Goal: Consume media (video, audio): Consume media (video, audio)

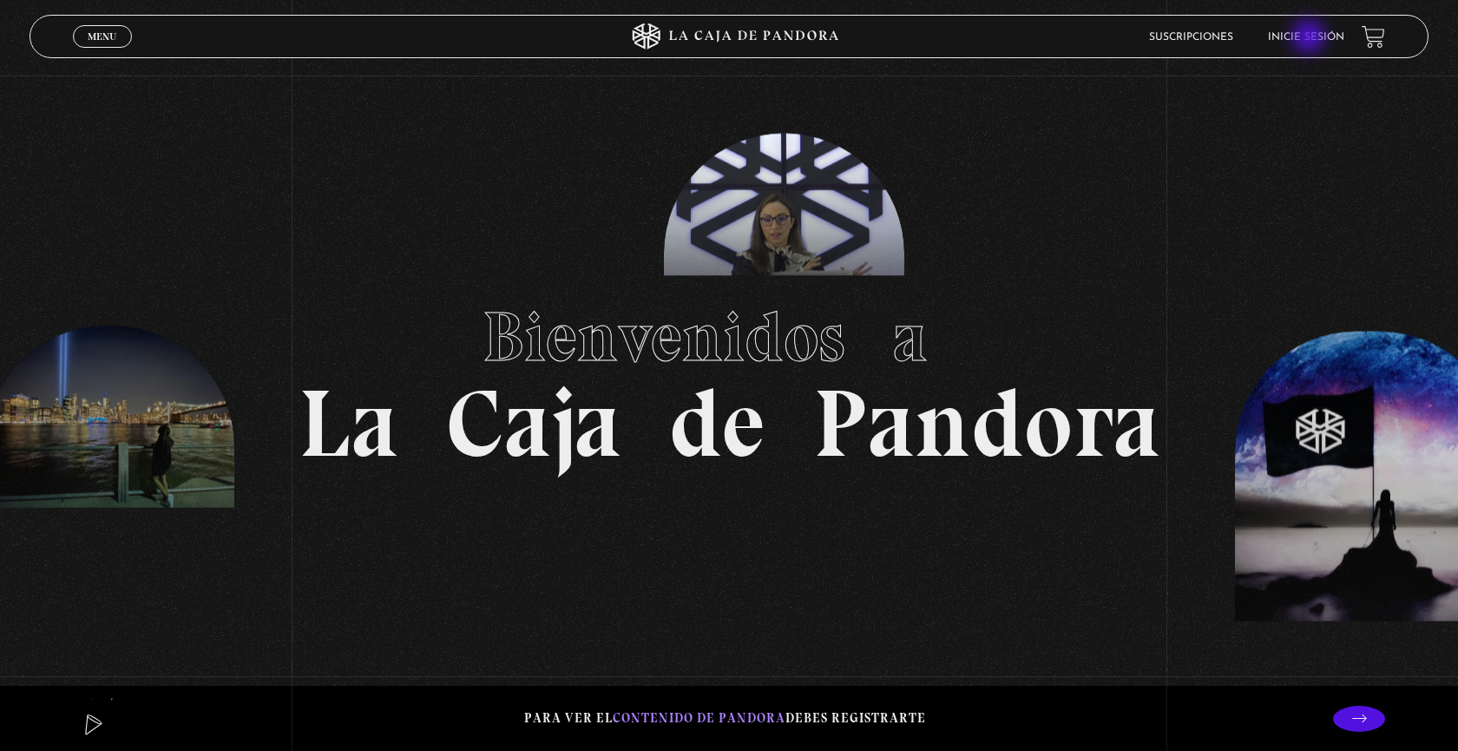
click at [1310, 38] on link "Inicie sesión" at bounding box center [1306, 37] width 76 height 10
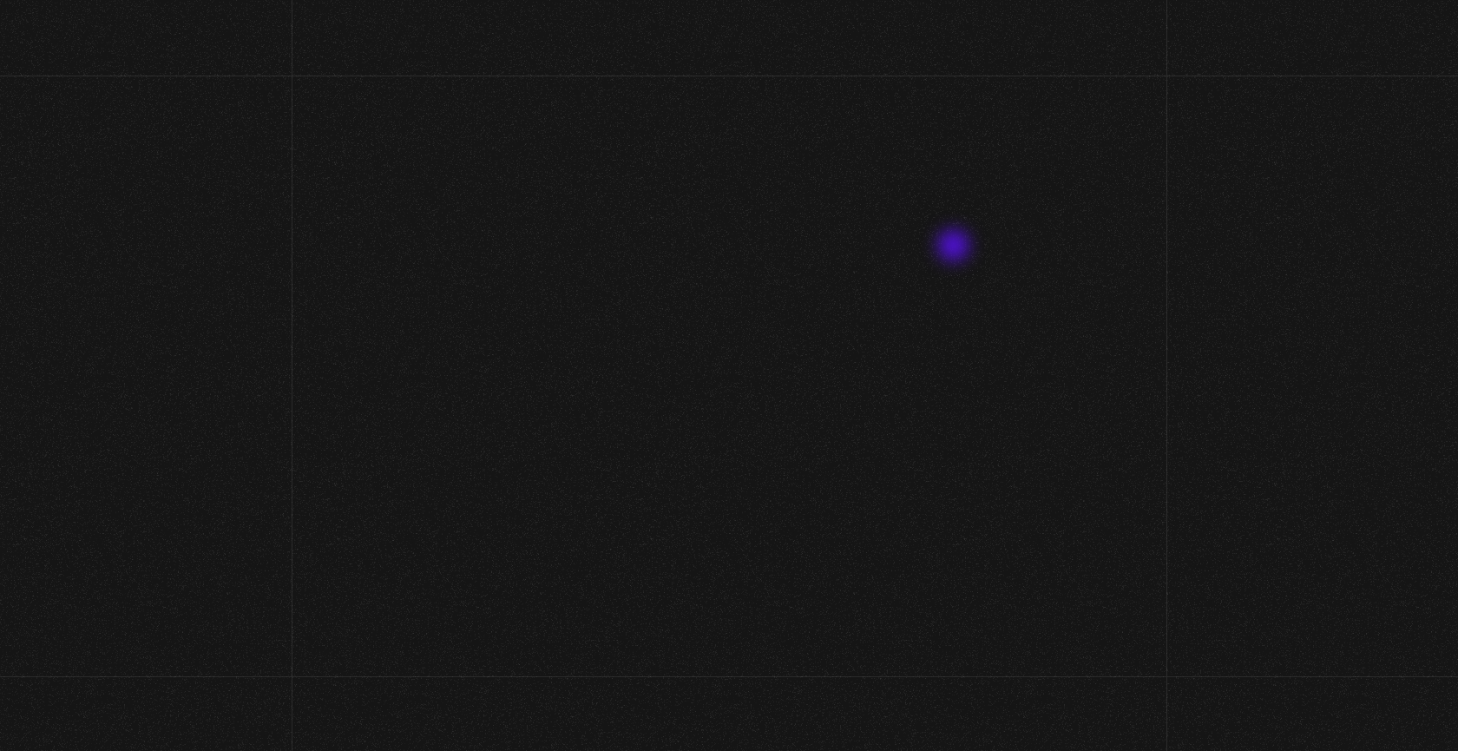
scroll to position [15, 0]
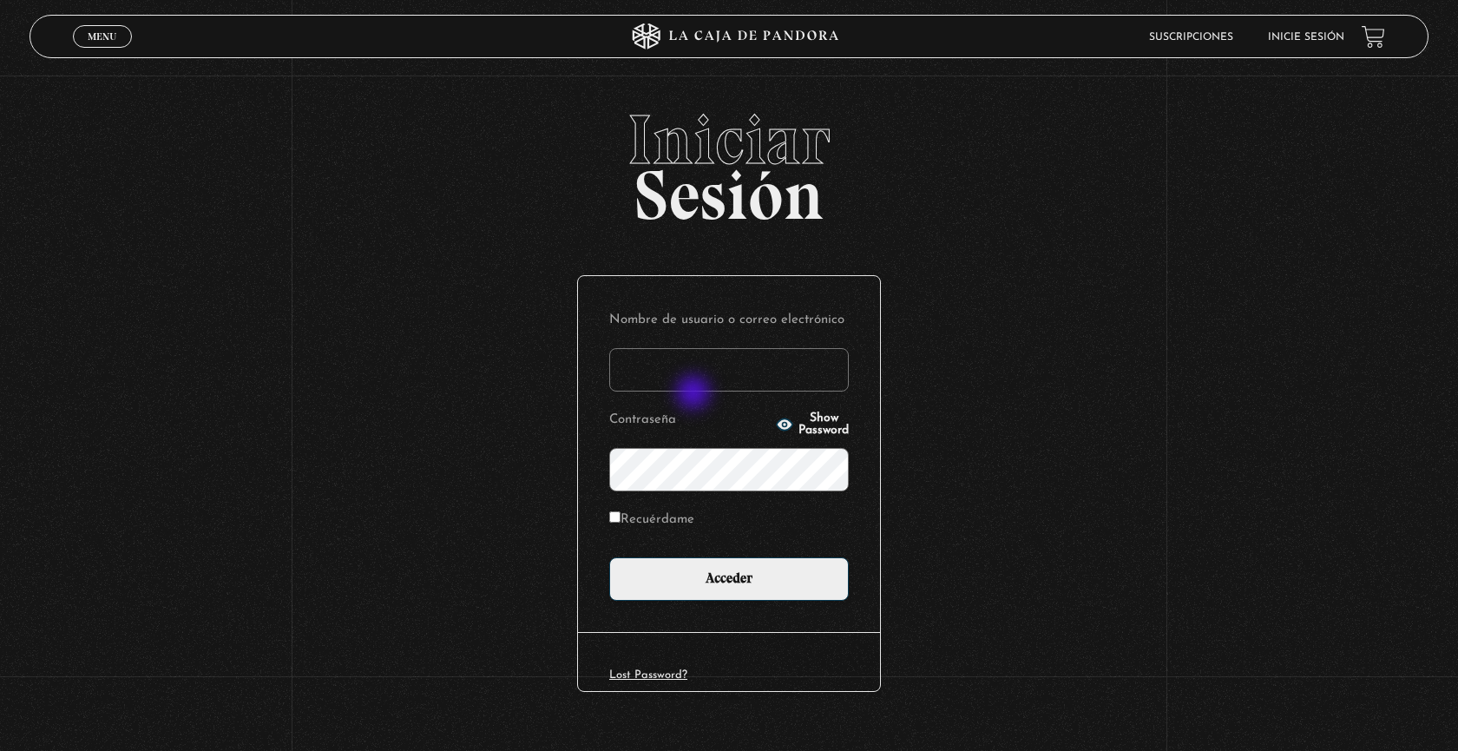
type input "aleinstein"
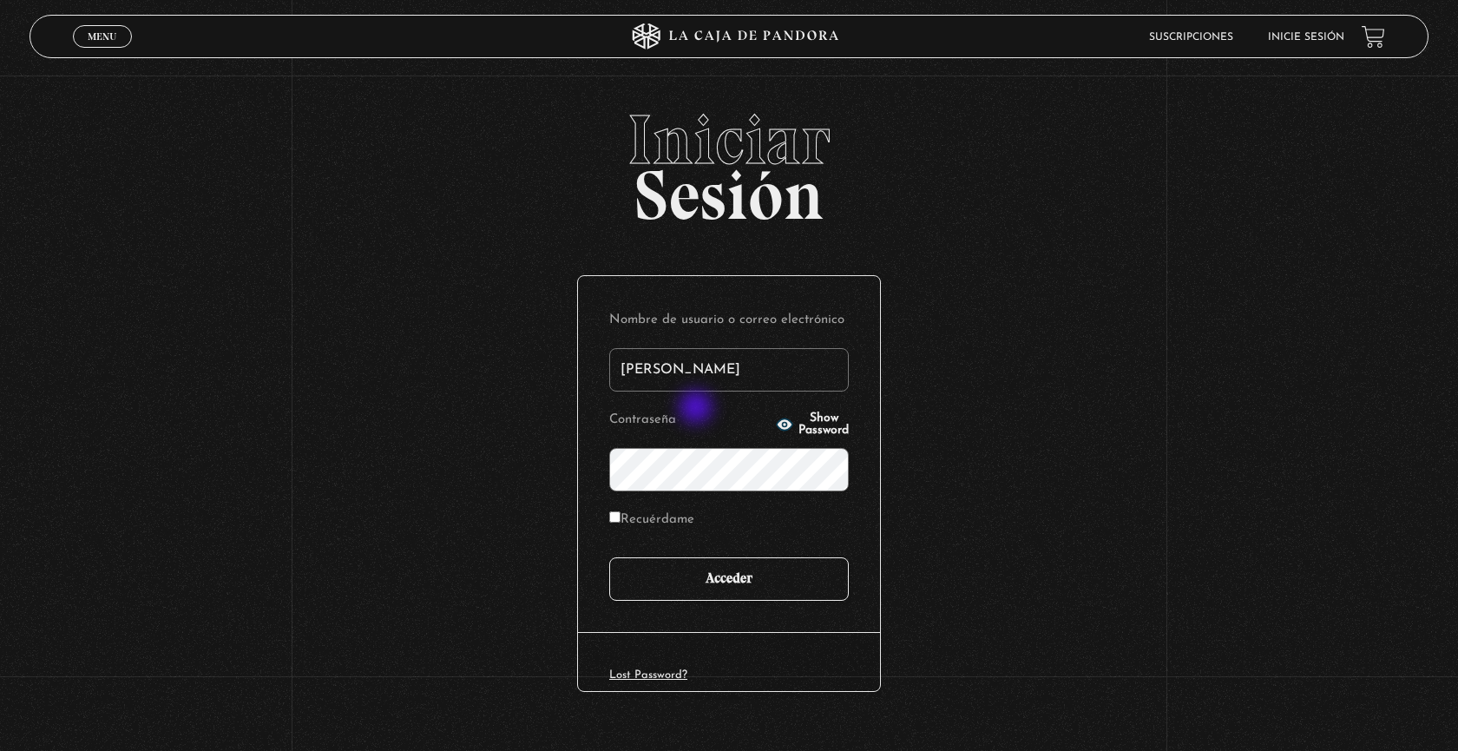
click at [726, 581] on input "Acceder" at bounding box center [729, 578] width 240 height 43
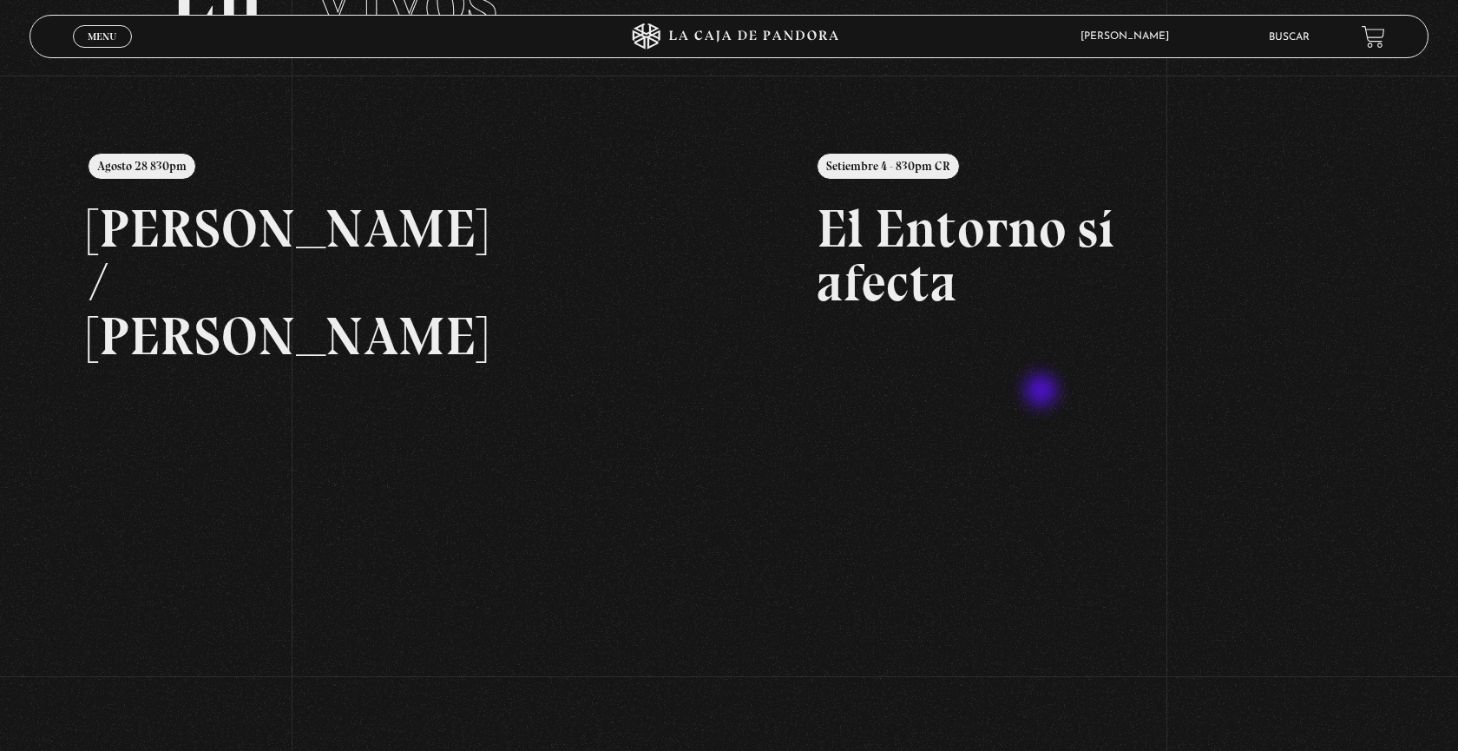
scroll to position [165, 0]
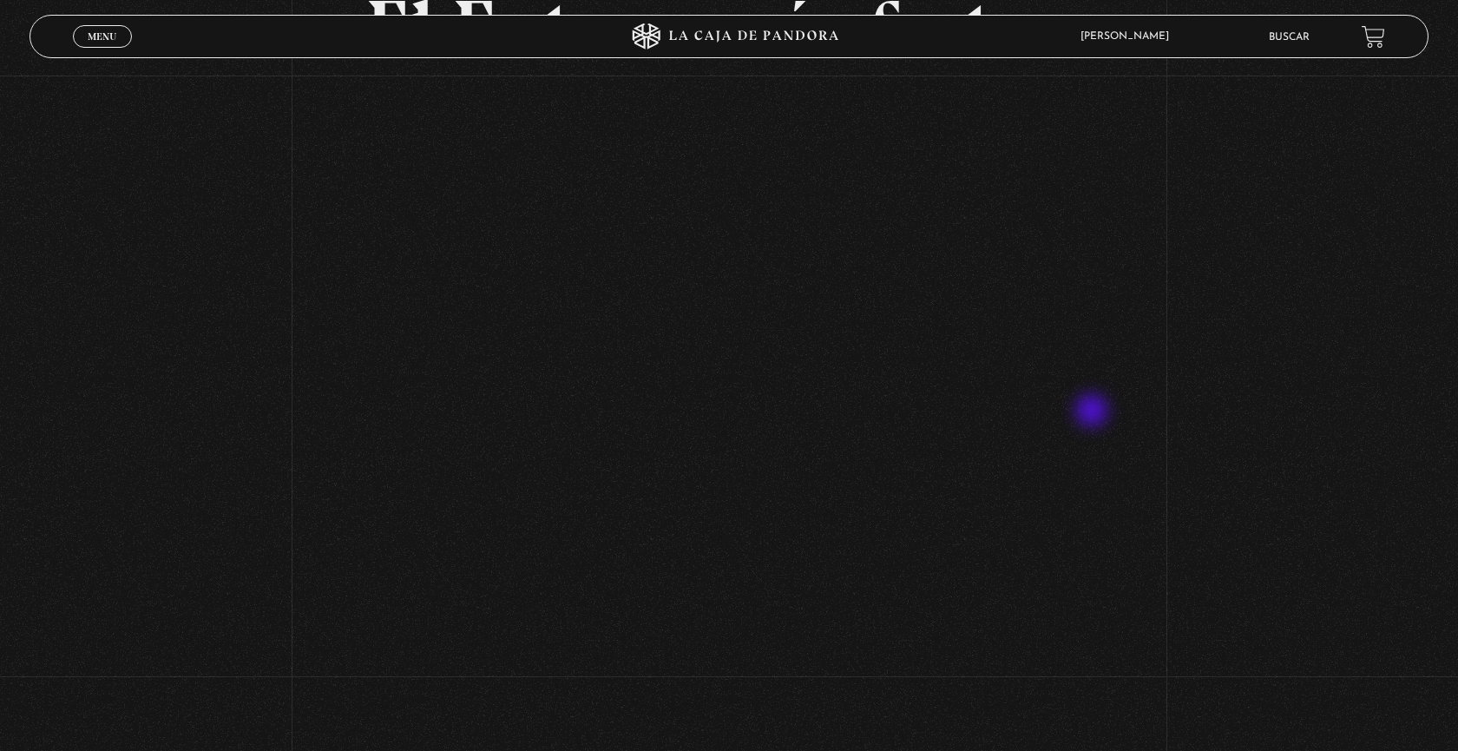
scroll to position [378, 0]
click at [975, 197] on p at bounding box center [729, 65] width 728 height 304
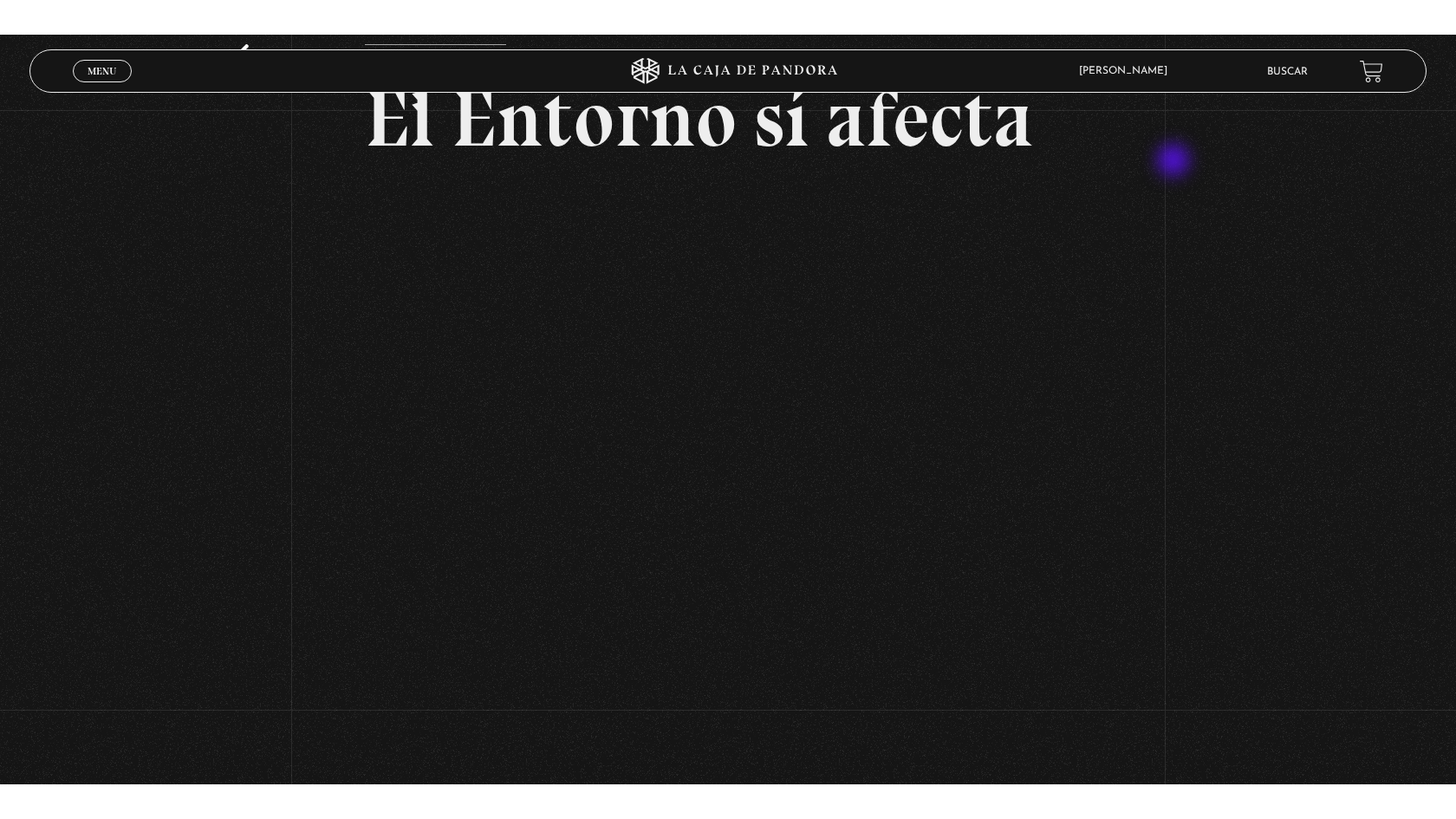
scroll to position [135, 0]
